Goal: Task Accomplishment & Management: Manage account settings

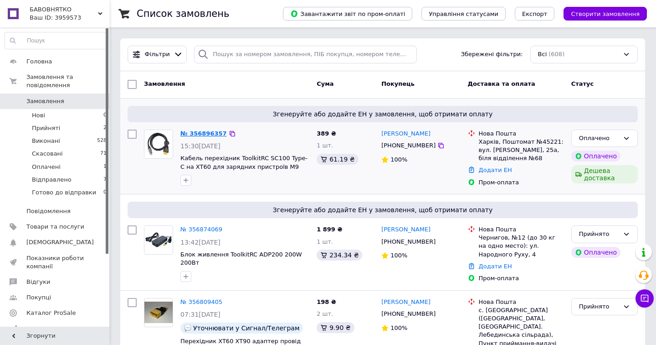
click at [187, 132] on link "№ 356896357" at bounding box center [204, 133] width 46 height 7
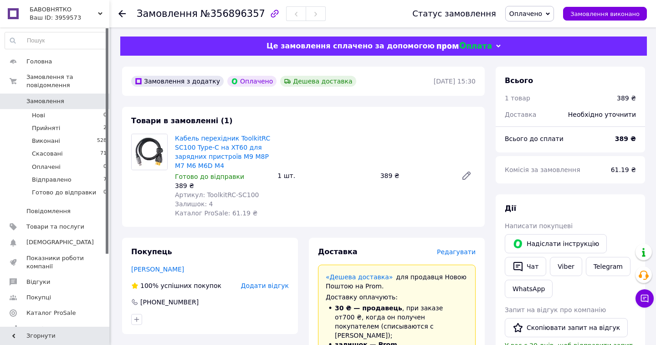
click at [124, 11] on icon at bounding box center [122, 13] width 7 height 7
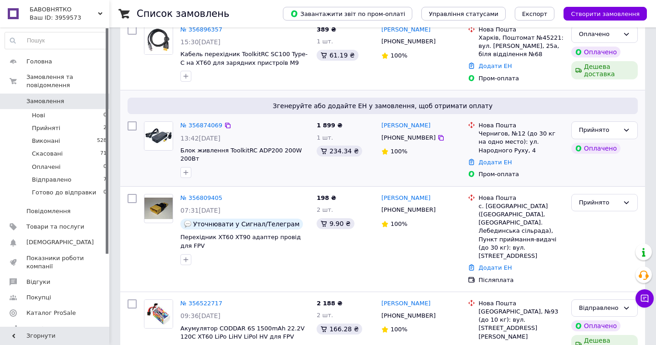
scroll to position [105, 0]
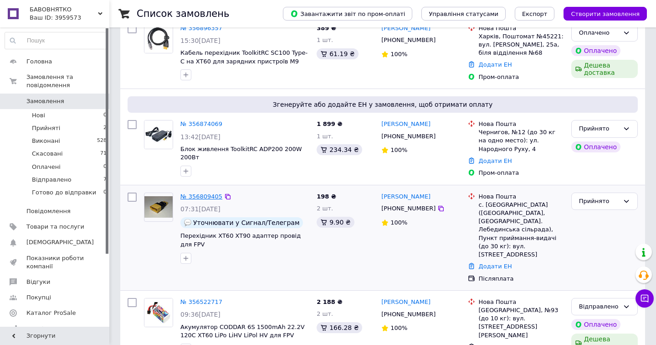
click at [203, 193] on link "№ 356809405" at bounding box center [202, 196] width 42 height 7
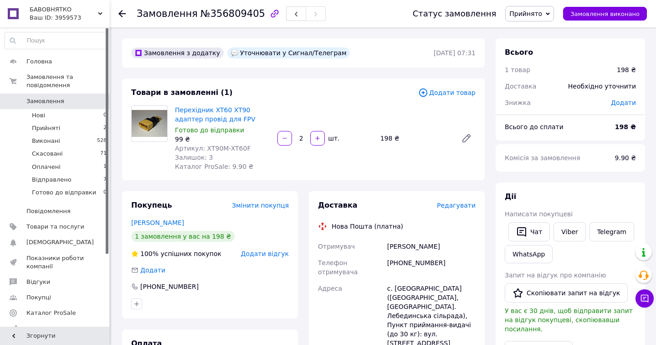
click at [548, 6] on span "Прийнято" at bounding box center [530, 13] width 49 height 15
click at [540, 83] on li "Готово до відправки" at bounding box center [542, 87] width 73 height 14
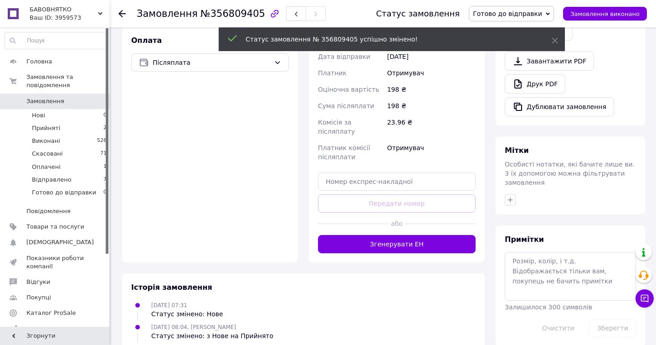
scroll to position [299, 0]
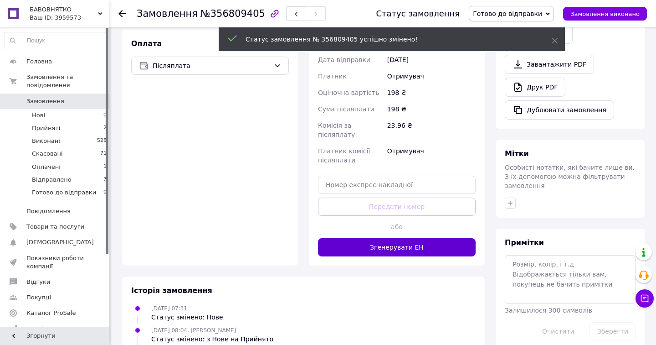
click at [422, 238] on button "Згенерувати ЕН" at bounding box center [397, 247] width 158 height 18
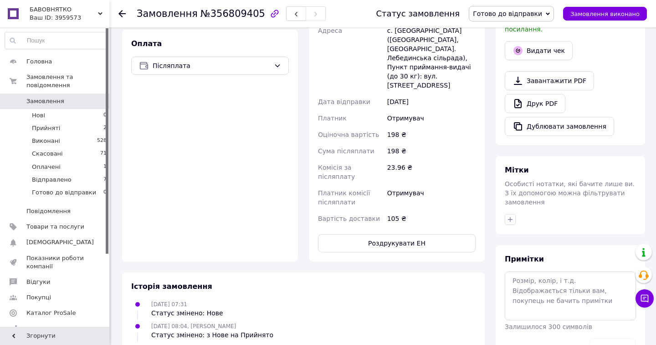
click at [121, 15] on icon at bounding box center [122, 13] width 7 height 7
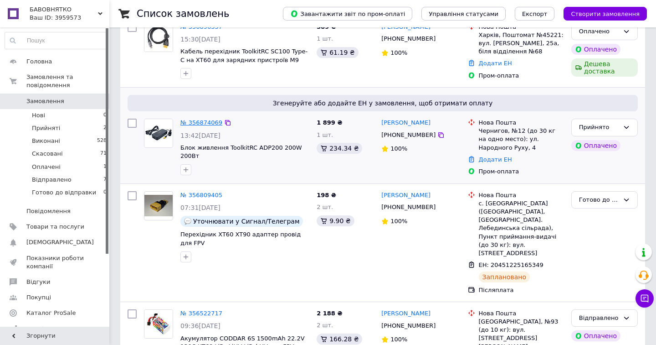
click at [203, 123] on link "№ 356874069" at bounding box center [202, 122] width 42 height 7
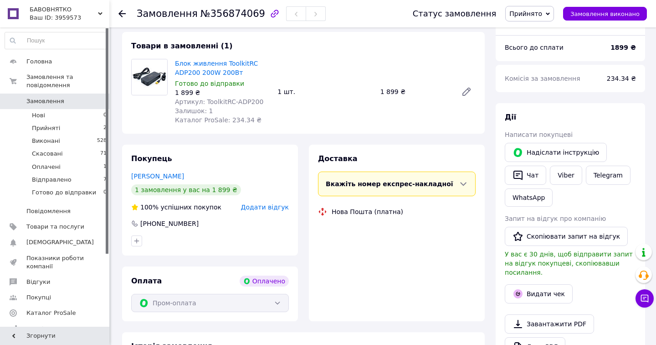
scroll to position [107, 0]
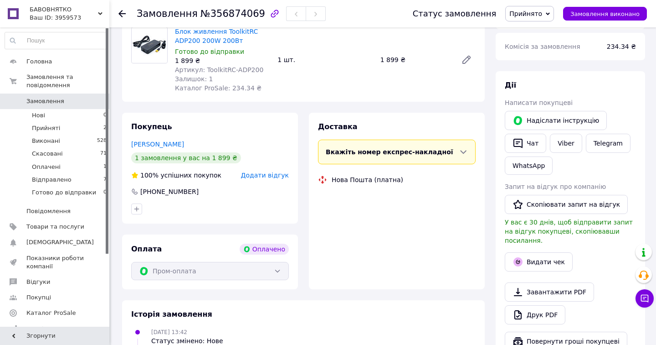
click at [527, 10] on span "Прийнято" at bounding box center [526, 13] width 33 height 7
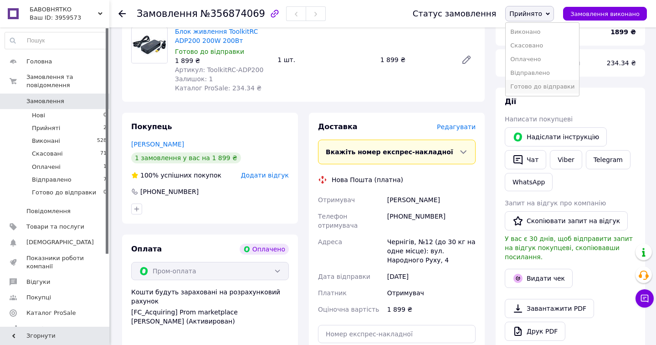
click at [533, 93] on li "Готово до відправки" at bounding box center [542, 87] width 73 height 14
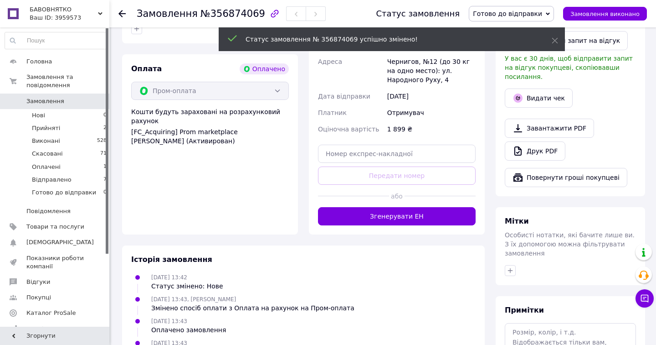
scroll to position [297, 0]
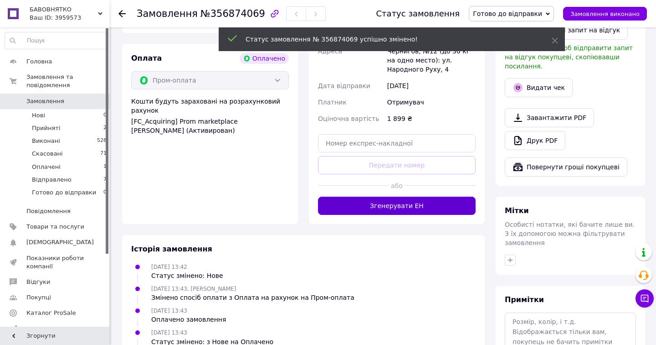
click at [441, 201] on button "Згенерувати ЕН" at bounding box center [397, 205] width 158 height 18
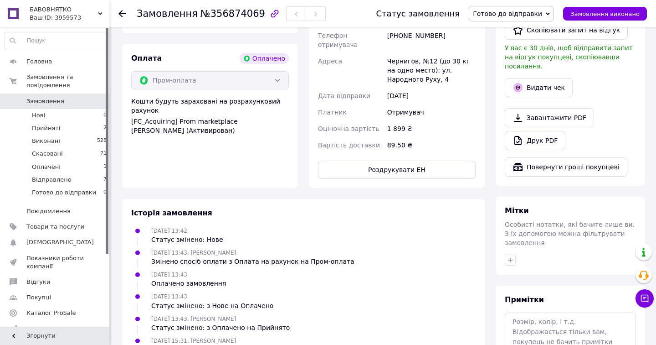
click at [124, 15] on icon at bounding box center [122, 13] width 7 height 7
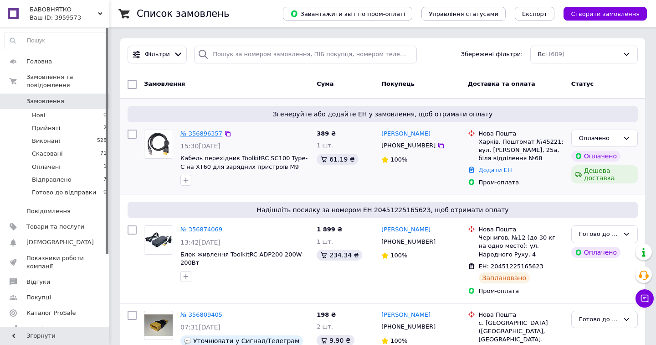
click at [203, 131] on link "№ 356896357" at bounding box center [202, 133] width 42 height 7
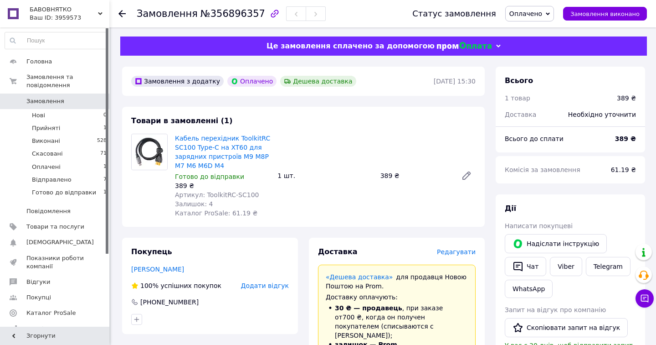
click at [542, 11] on span "Оплачено" at bounding box center [526, 13] width 33 height 7
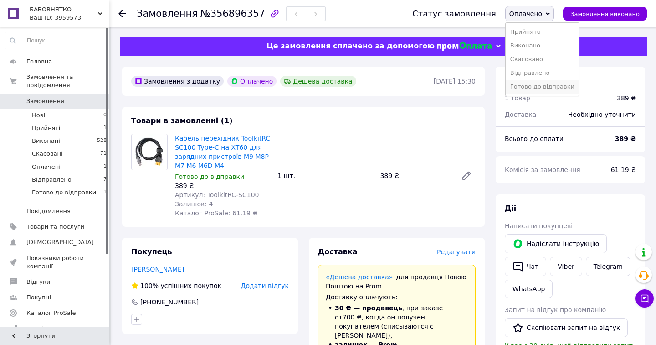
click at [538, 89] on li "Готово до відправки" at bounding box center [542, 87] width 73 height 14
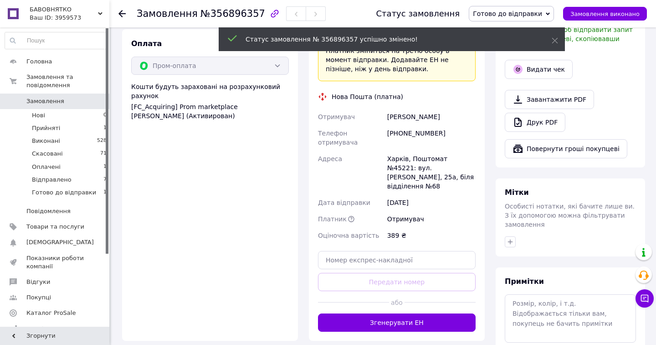
scroll to position [316, 0]
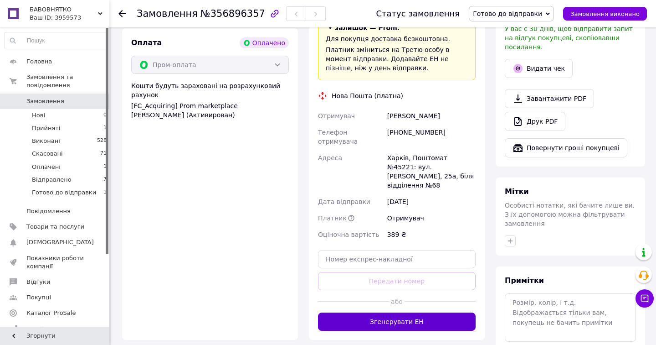
click at [399, 312] on button "Згенерувати ЕН" at bounding box center [397, 321] width 158 height 18
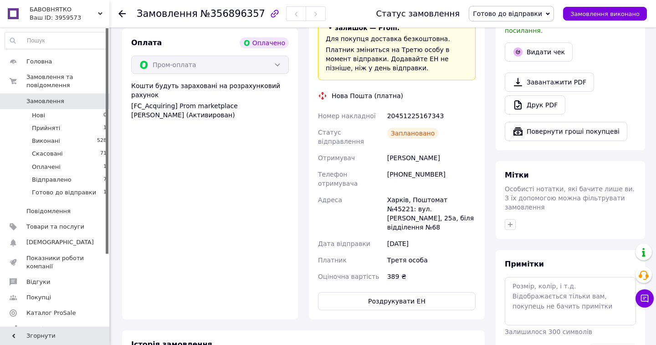
click at [121, 15] on icon at bounding box center [122, 13] width 7 height 7
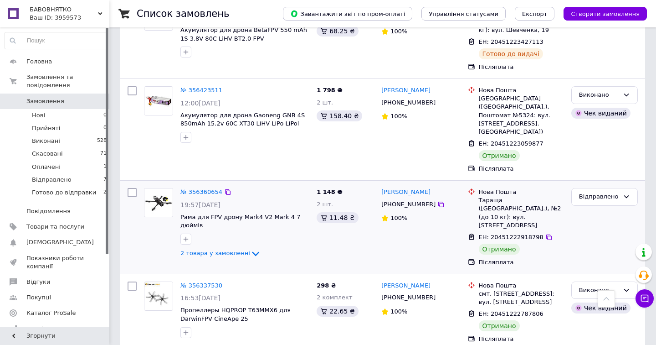
scroll to position [539, 0]
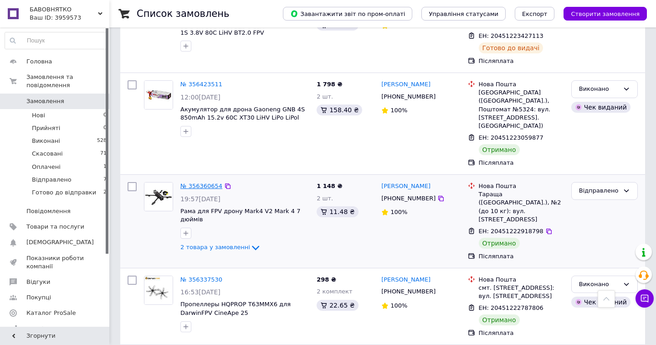
click at [188, 182] on link "№ 356360654" at bounding box center [202, 185] width 42 height 7
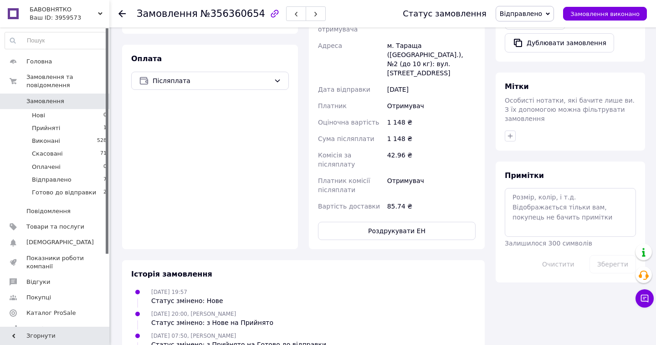
scroll to position [310, 0]
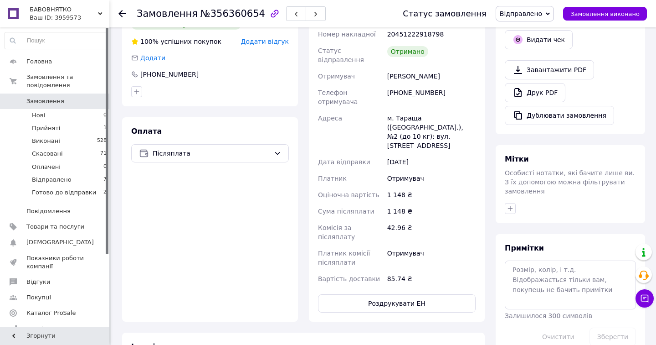
click at [537, 13] on span "Відправлено" at bounding box center [521, 13] width 42 height 7
click at [536, 45] on li "Виконано" at bounding box center [532, 46] width 73 height 14
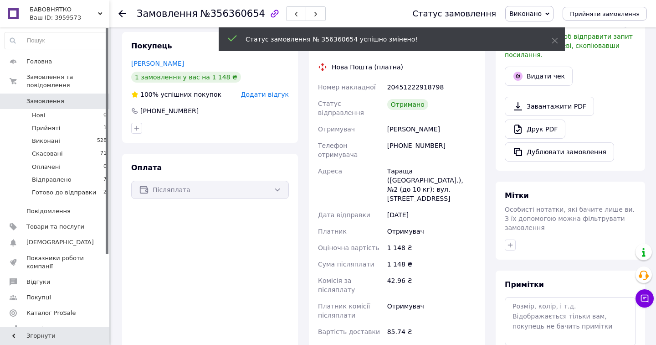
scroll to position [236, 0]
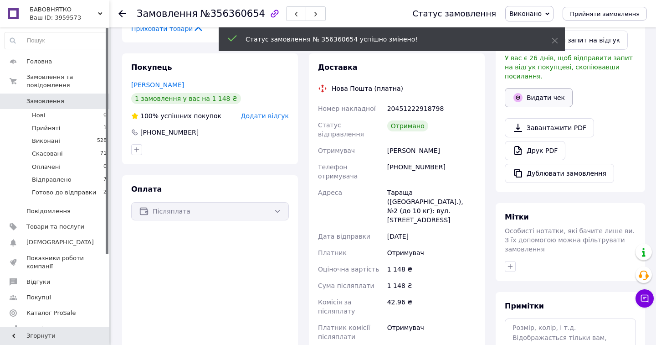
click at [545, 88] on button "Видати чек" at bounding box center [539, 97] width 68 height 19
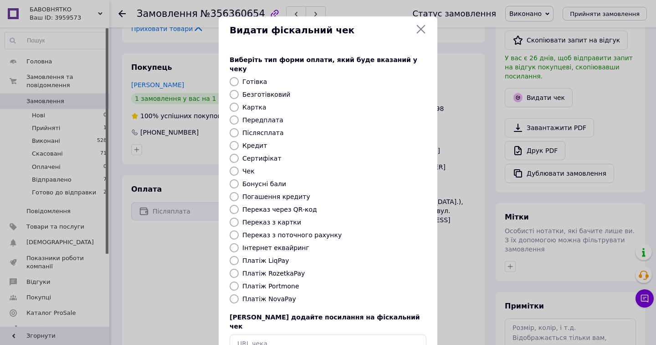
click at [272, 129] on label "Післясплата" at bounding box center [263, 132] width 41 height 7
click at [239, 128] on input "Післясплата" at bounding box center [234, 132] width 9 height 9
radio input "true"
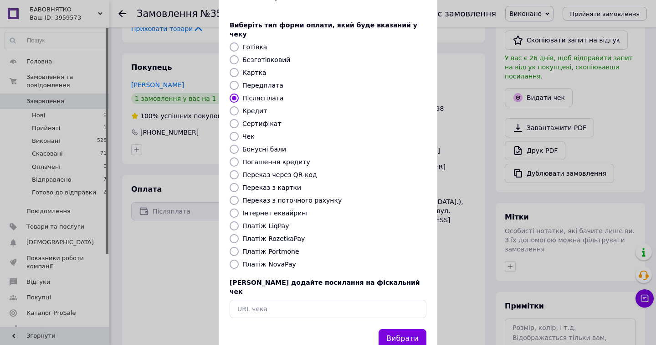
scroll to position [47, 0]
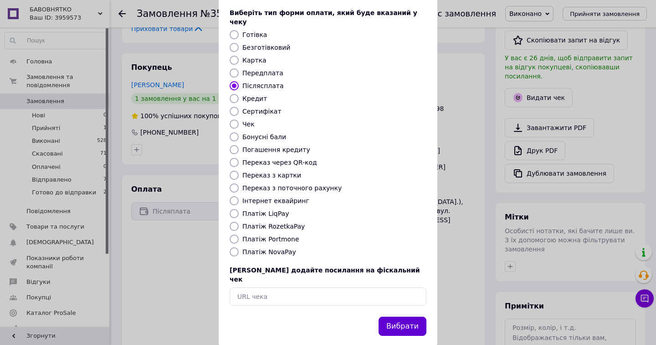
click at [387, 316] on button "Вибрати" at bounding box center [403, 326] width 48 height 20
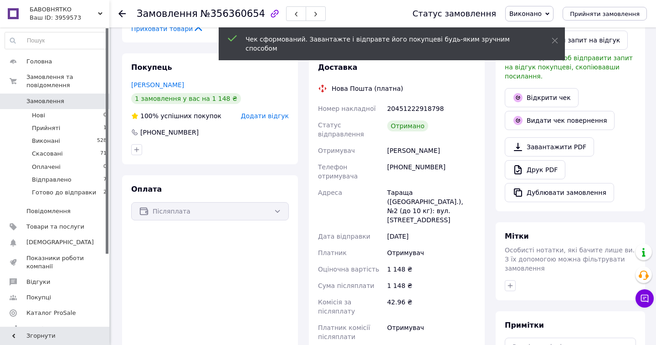
click at [120, 14] on use at bounding box center [122, 13] width 7 height 7
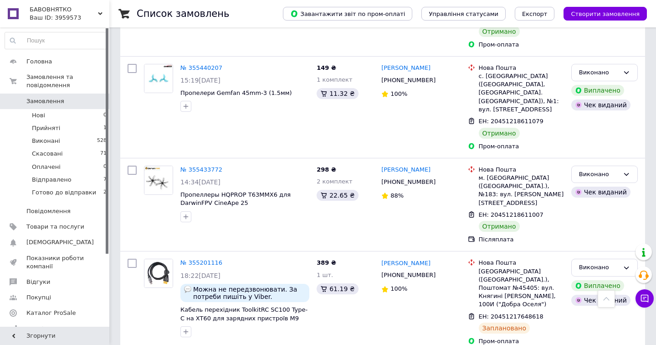
scroll to position [1570, 0]
